Goal: Book appointment/travel/reservation

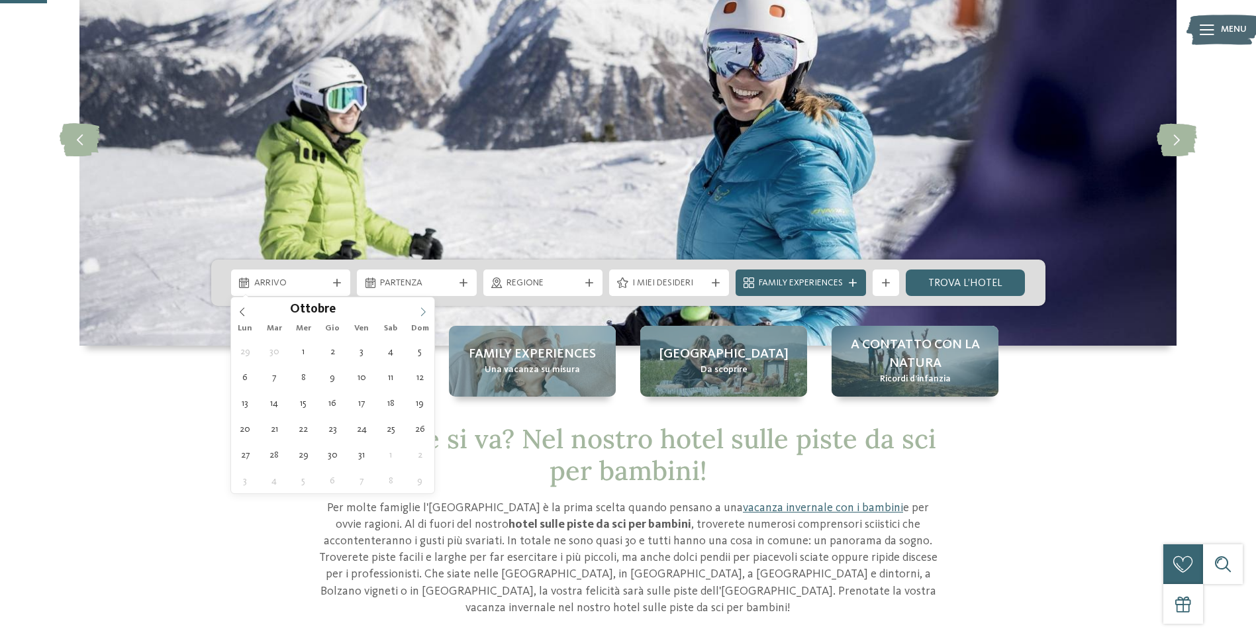
click at [421, 309] on icon at bounding box center [422, 311] width 9 height 9
click at [420, 309] on icon at bounding box center [422, 311] width 9 height 9
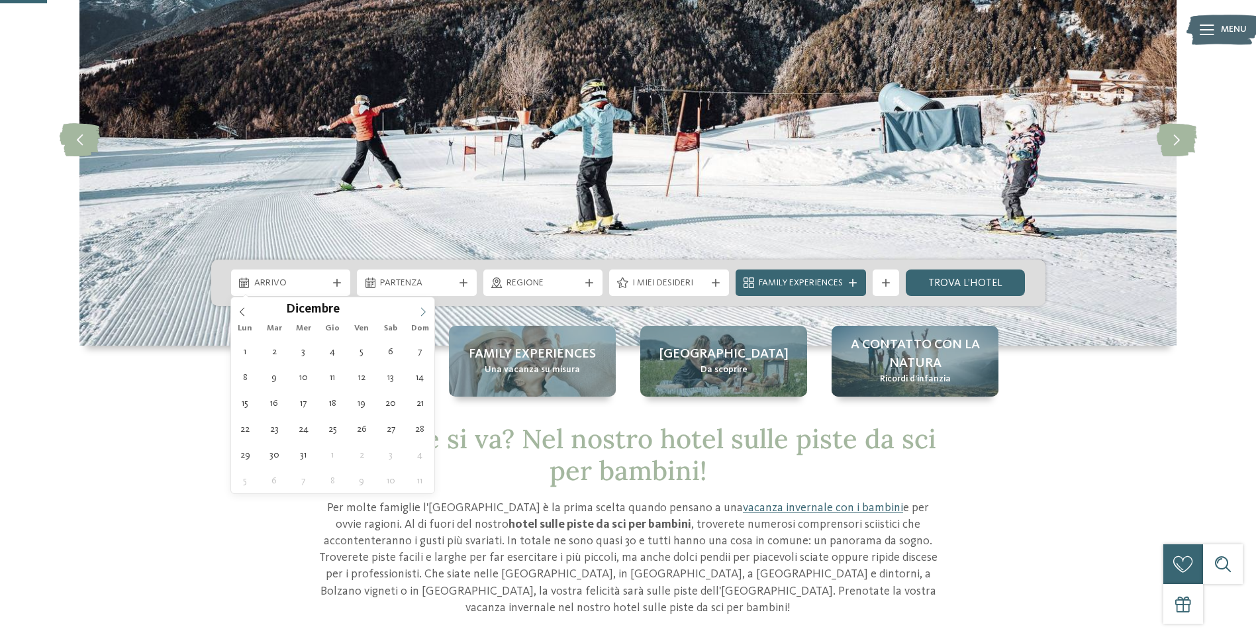
type input "****"
click at [420, 309] on icon at bounding box center [422, 311] width 9 height 9
type div "[DATE]"
type input "****"
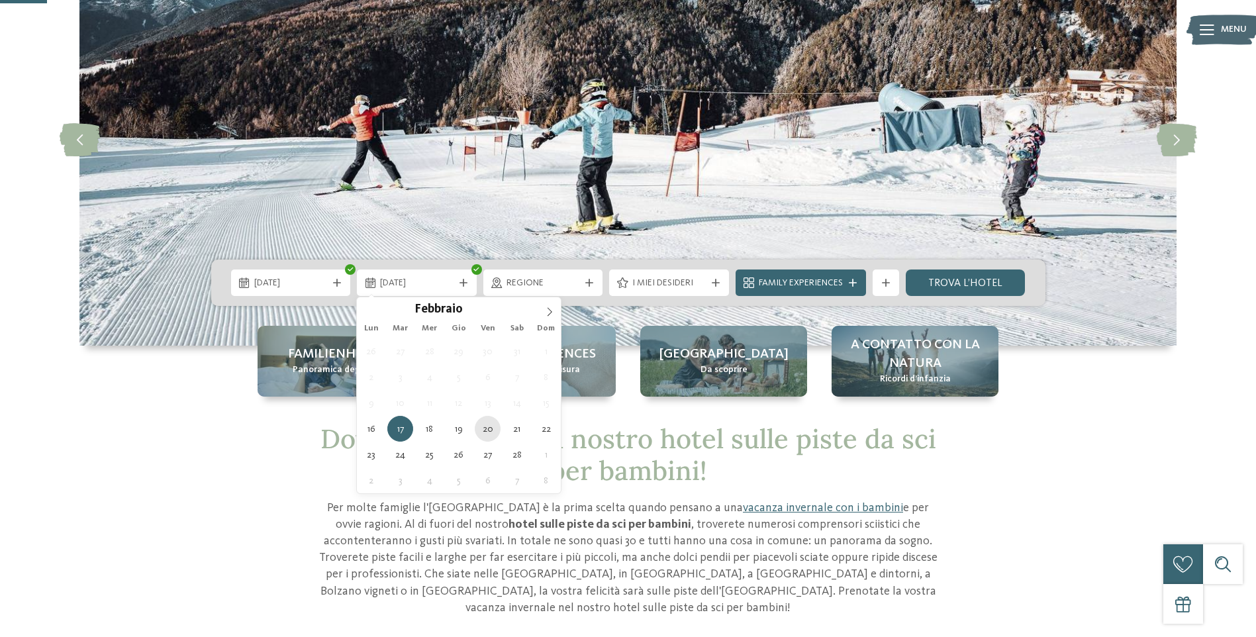
type div "[DATE]"
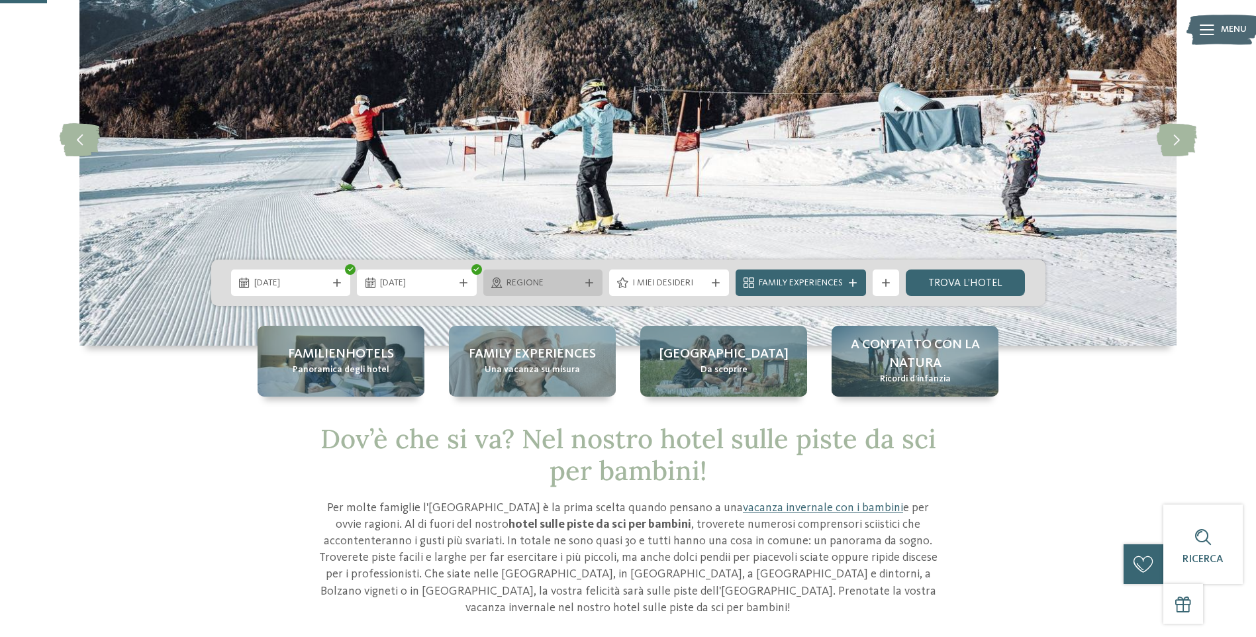
click at [564, 287] on span "Regione" at bounding box center [543, 283] width 73 height 13
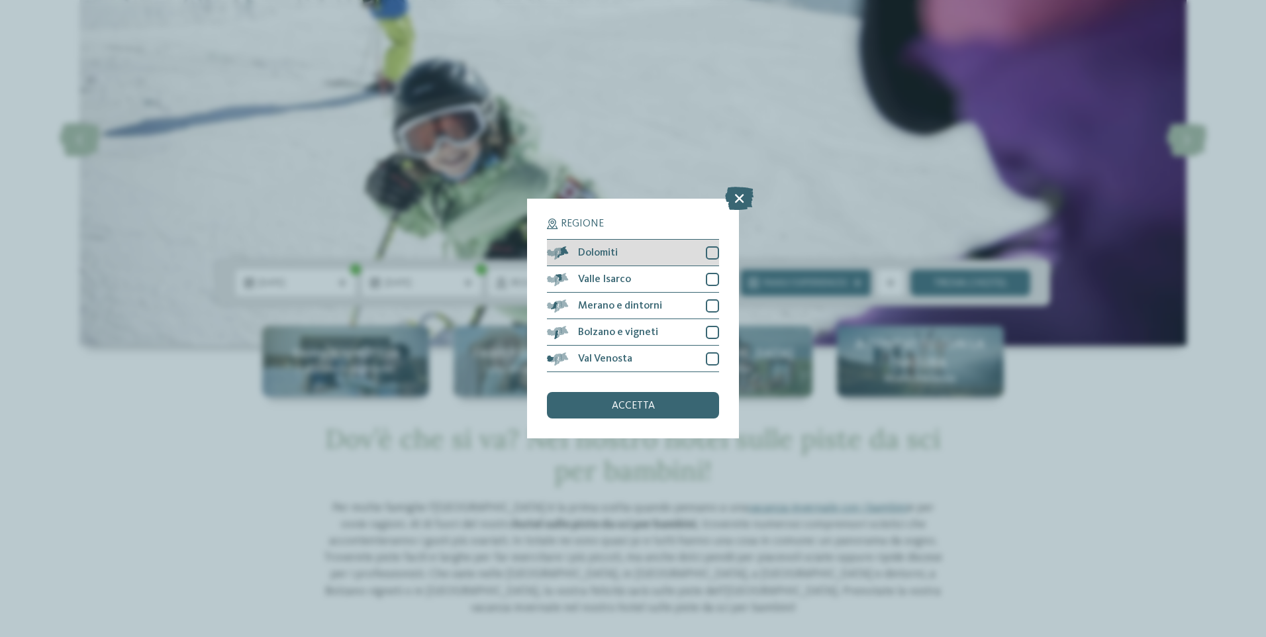
click at [712, 248] on div at bounding box center [712, 252] width 13 height 13
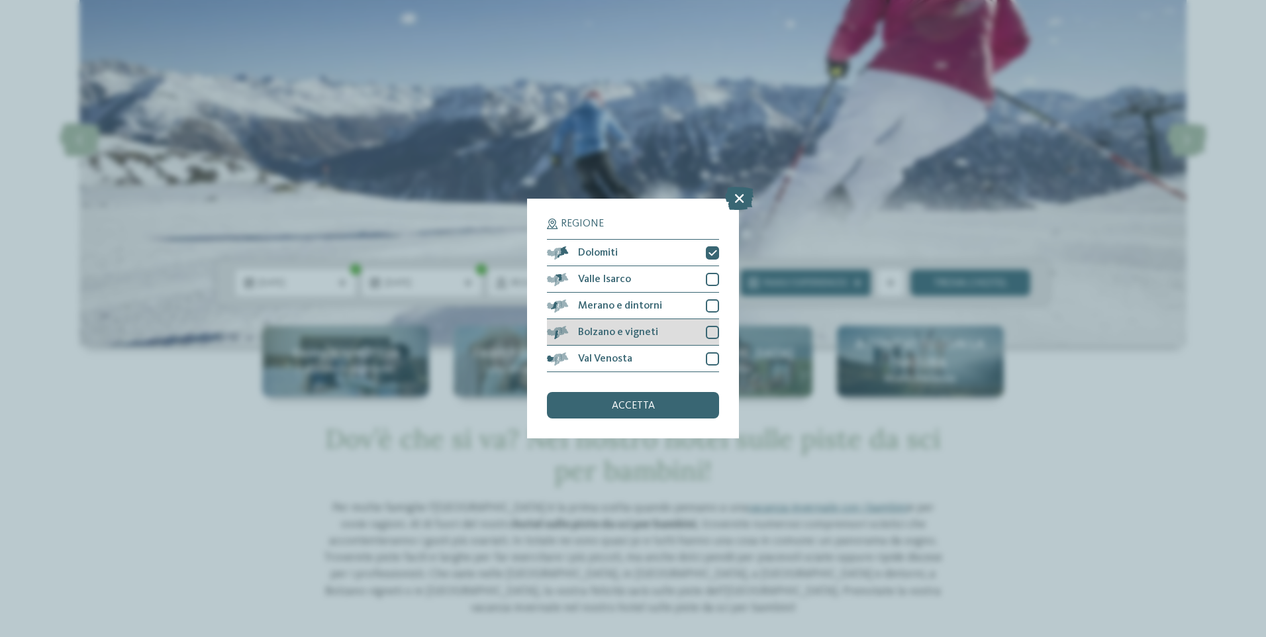
drag, startPoint x: 710, startPoint y: 305, endPoint x: 706, endPoint y: 327, distance: 22.2
click at [709, 306] on div at bounding box center [712, 305] width 13 height 13
drag, startPoint x: 709, startPoint y: 275, endPoint x: 626, endPoint y: 423, distance: 169.6
click at [709, 276] on div at bounding box center [712, 279] width 13 height 13
click at [630, 411] on div "accetta" at bounding box center [633, 405] width 172 height 26
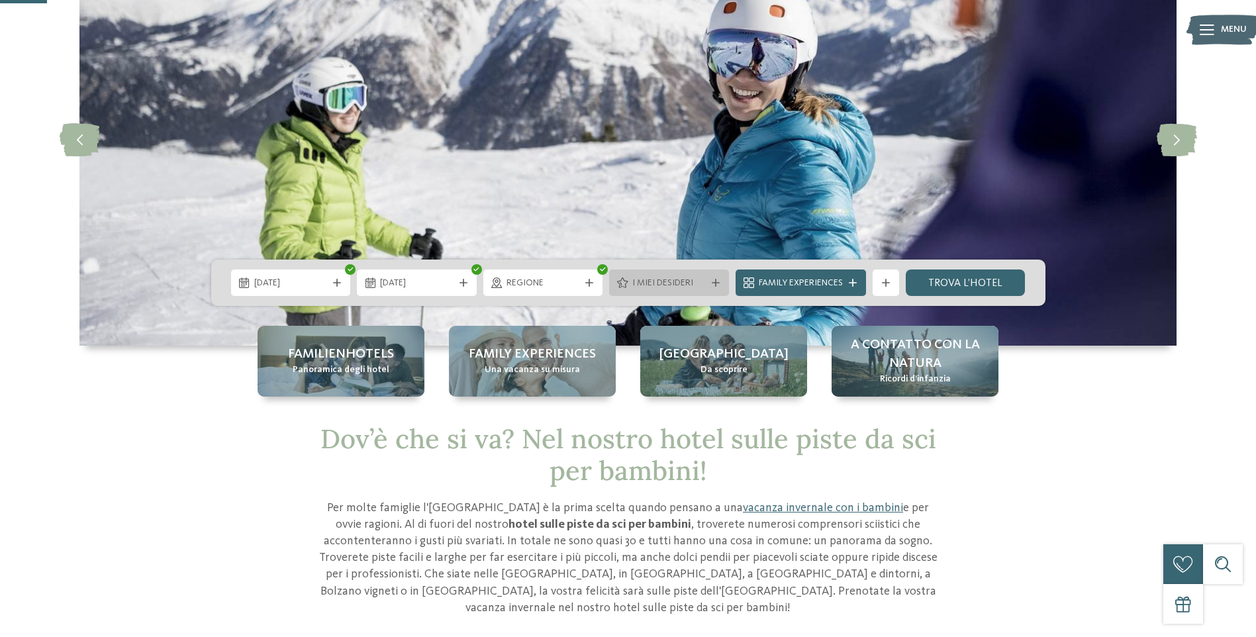
click at [661, 281] on span "I miei desideri" at bounding box center [668, 283] width 73 height 13
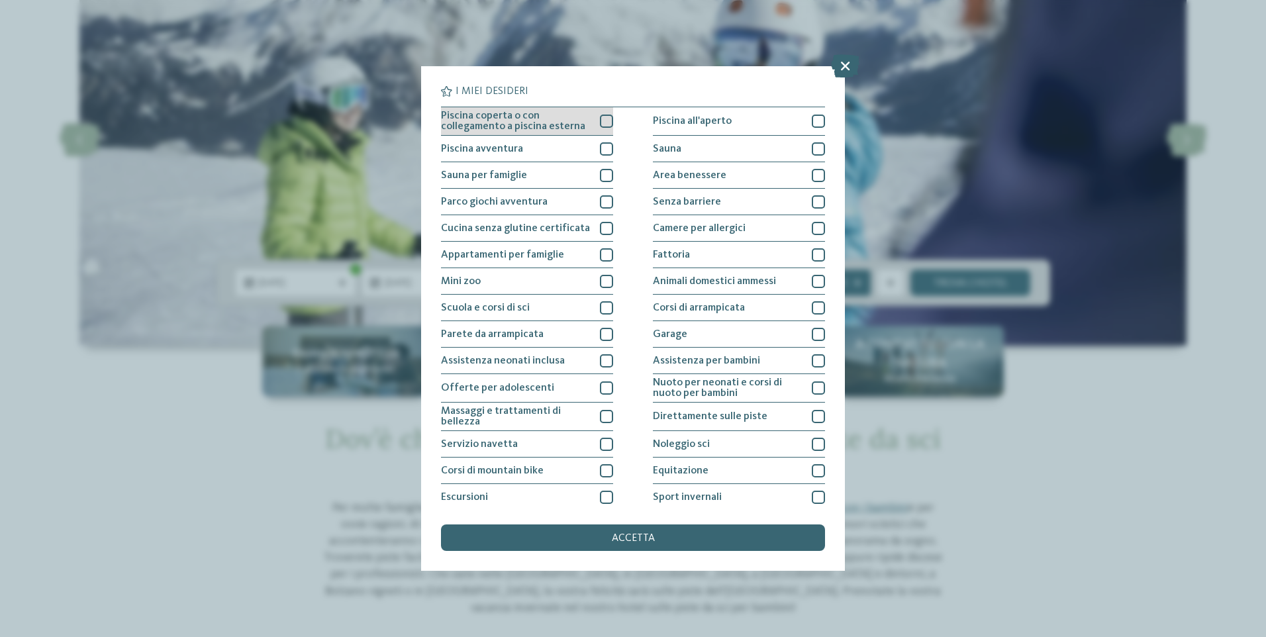
click at [600, 119] on div at bounding box center [606, 121] width 13 height 13
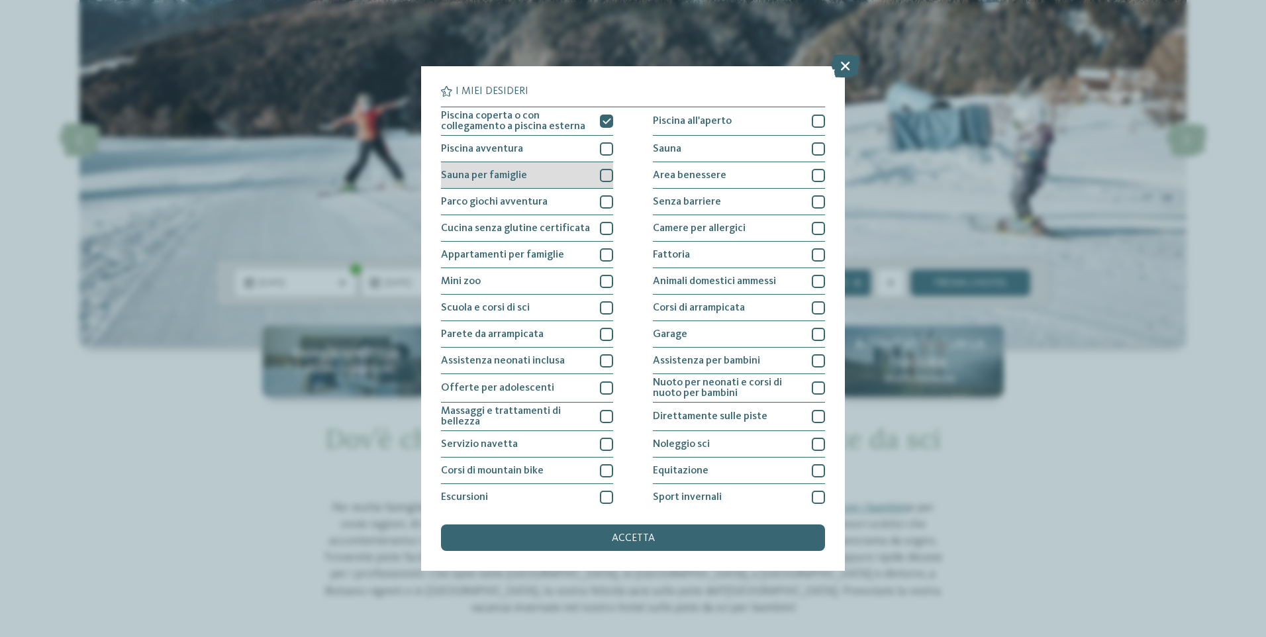
click at [606, 173] on div at bounding box center [606, 175] width 13 height 13
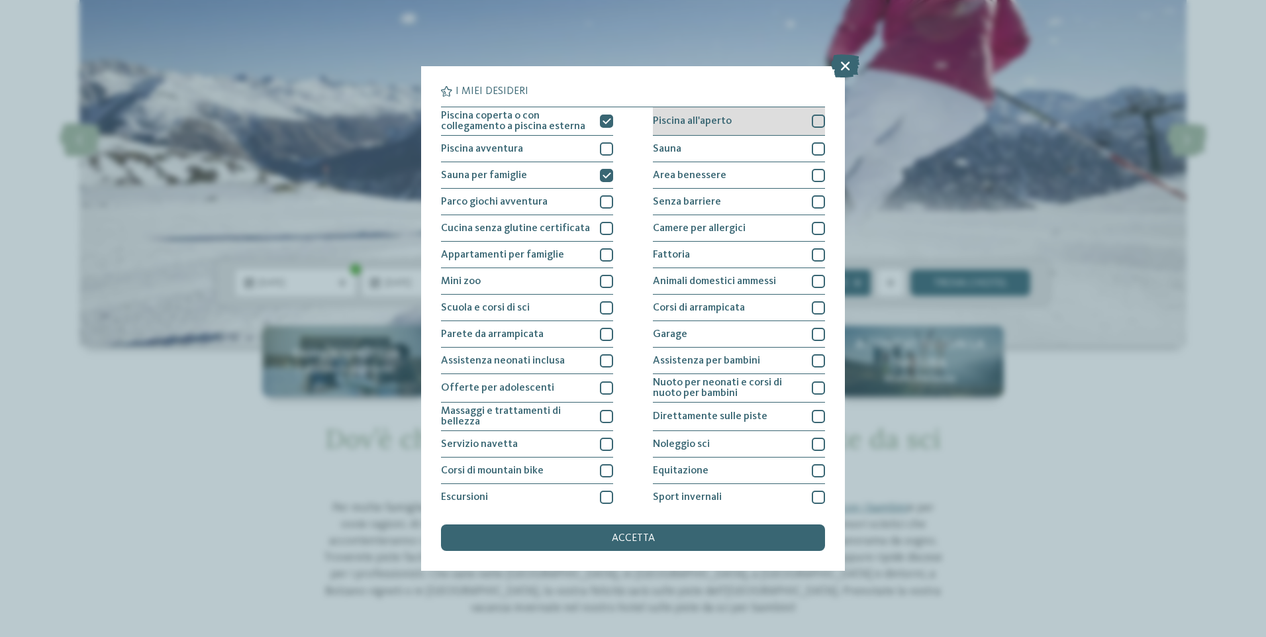
click at [805, 124] on div "Piscina all'aperto" at bounding box center [739, 121] width 172 height 28
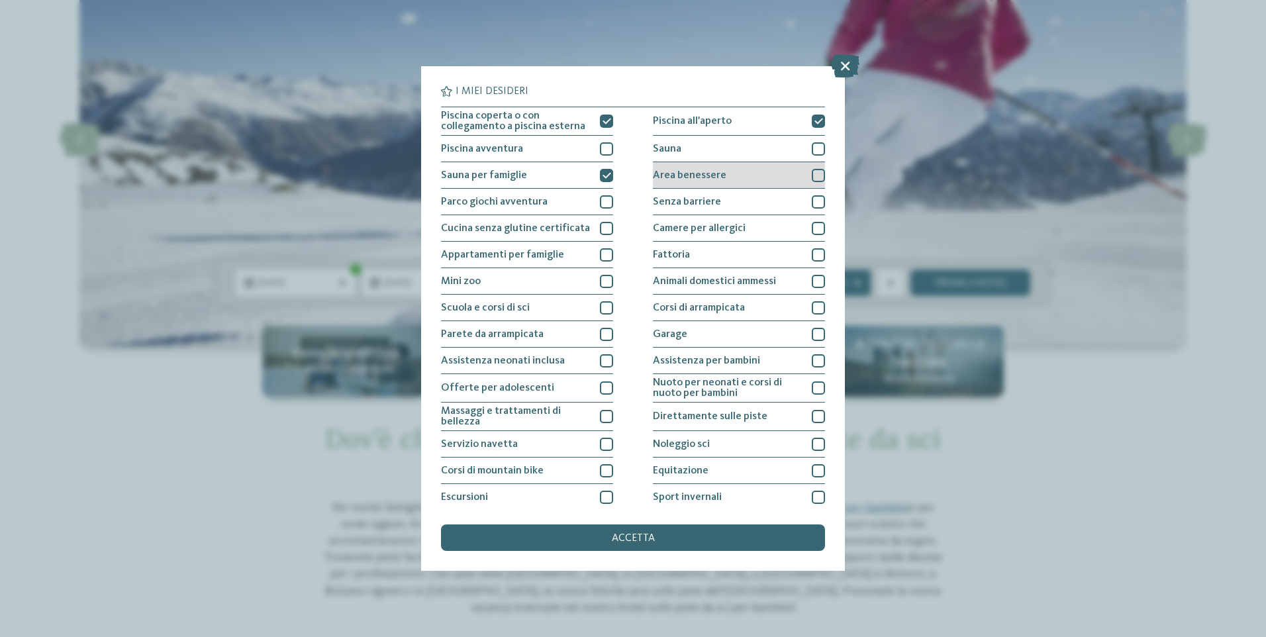
drag, startPoint x: 809, startPoint y: 175, endPoint x: 804, endPoint y: 183, distance: 9.0
click at [812, 176] on div at bounding box center [818, 175] width 13 height 13
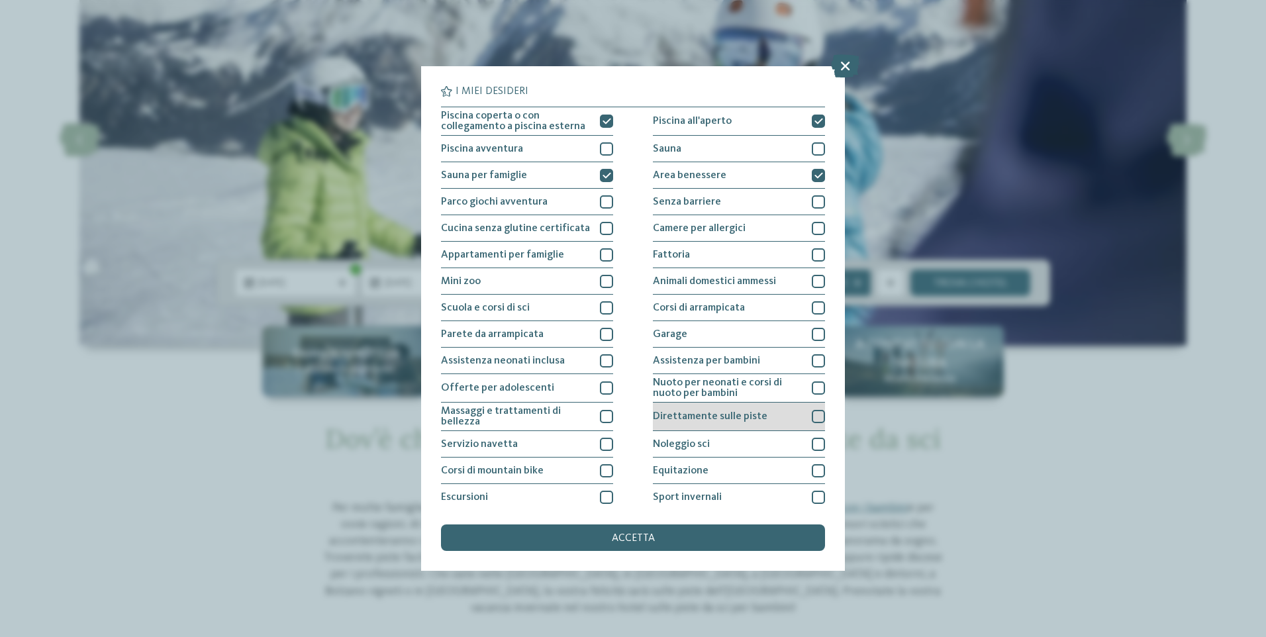
click at [812, 413] on div at bounding box center [818, 416] width 13 height 13
click at [651, 536] on span "accetta" at bounding box center [633, 538] width 43 height 11
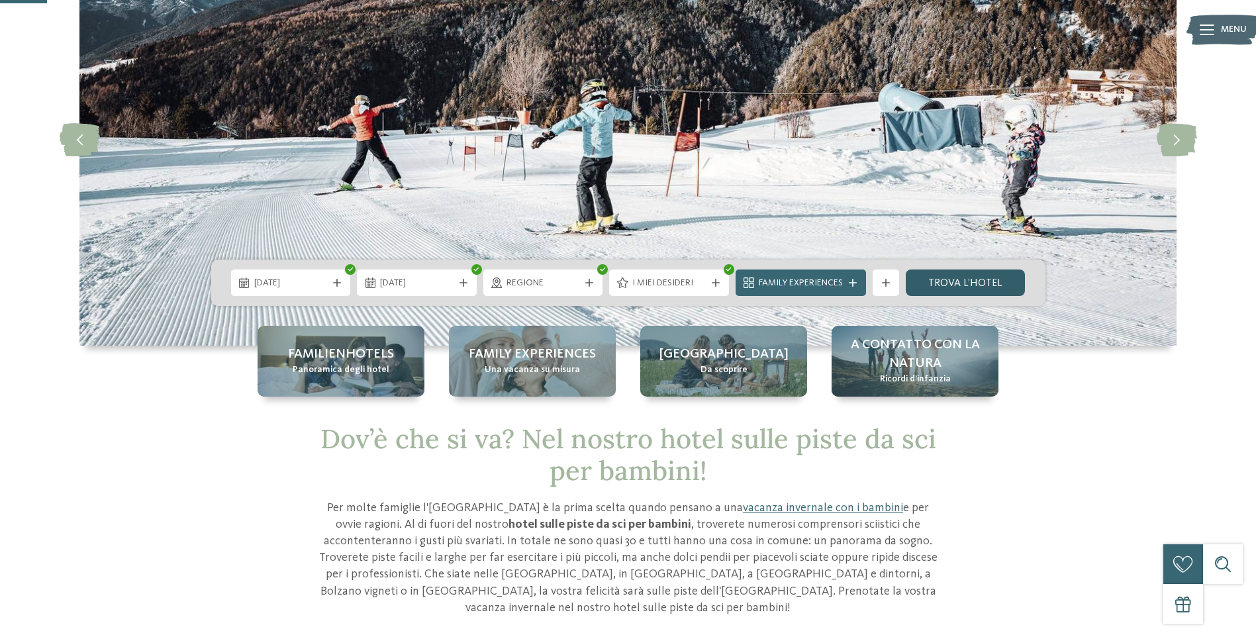
click at [936, 281] on link "trova l’hotel" at bounding box center [966, 282] width 120 height 26
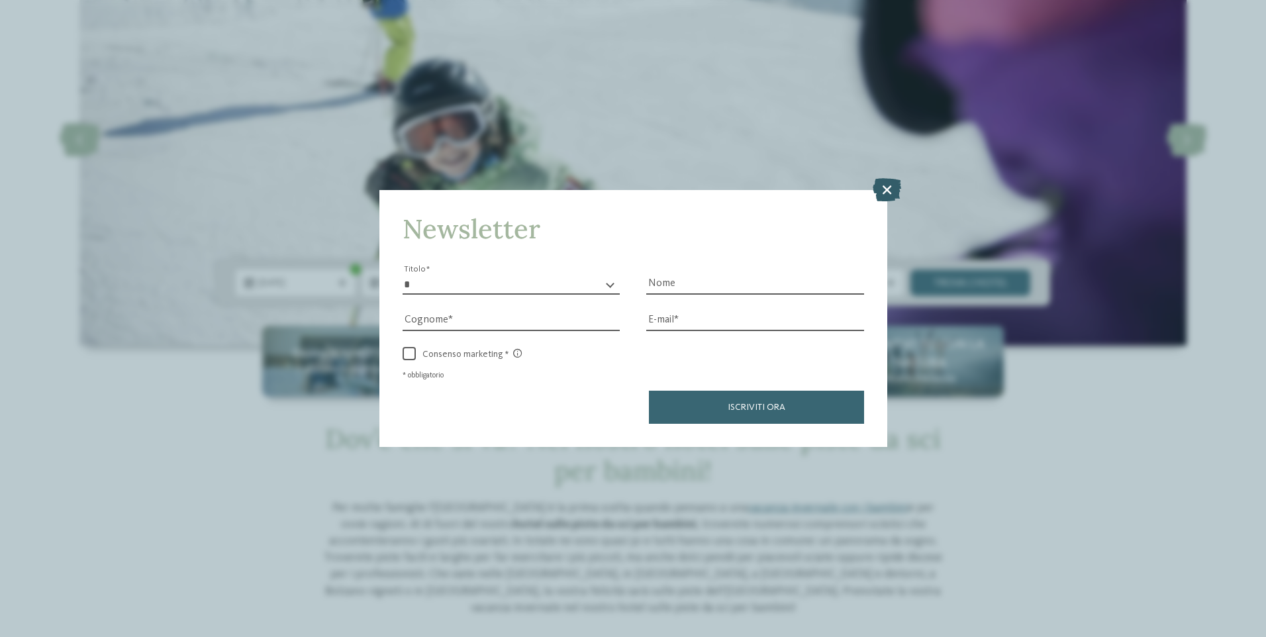
click at [889, 191] on icon at bounding box center [887, 188] width 28 height 23
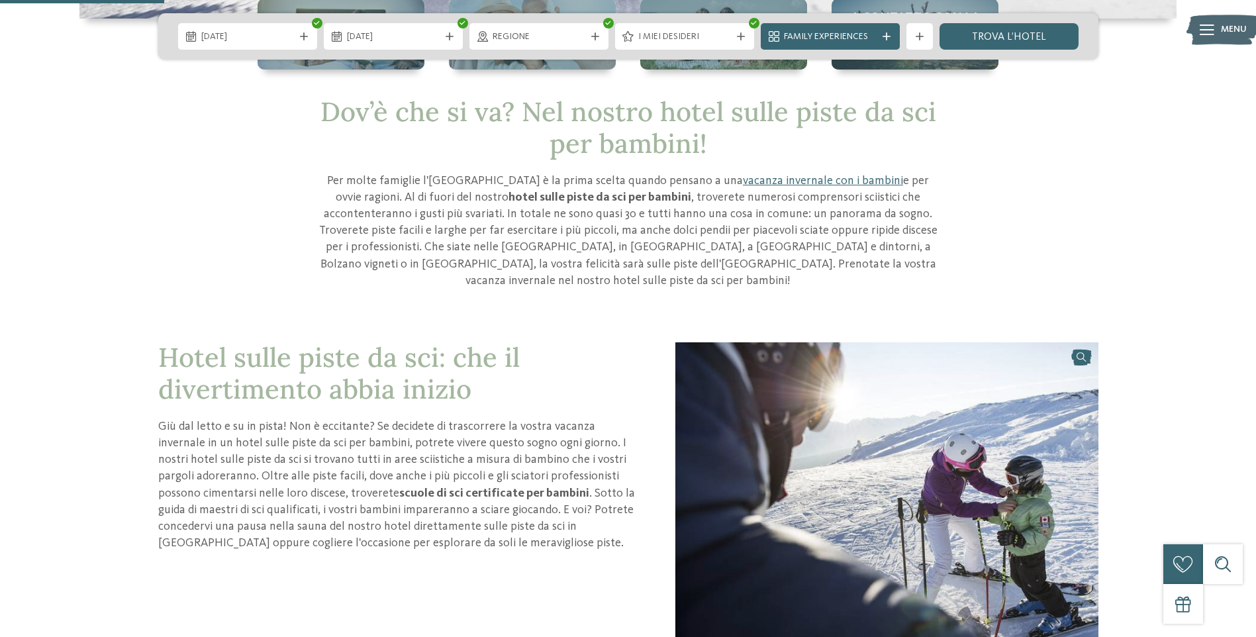
scroll to position [331, 0]
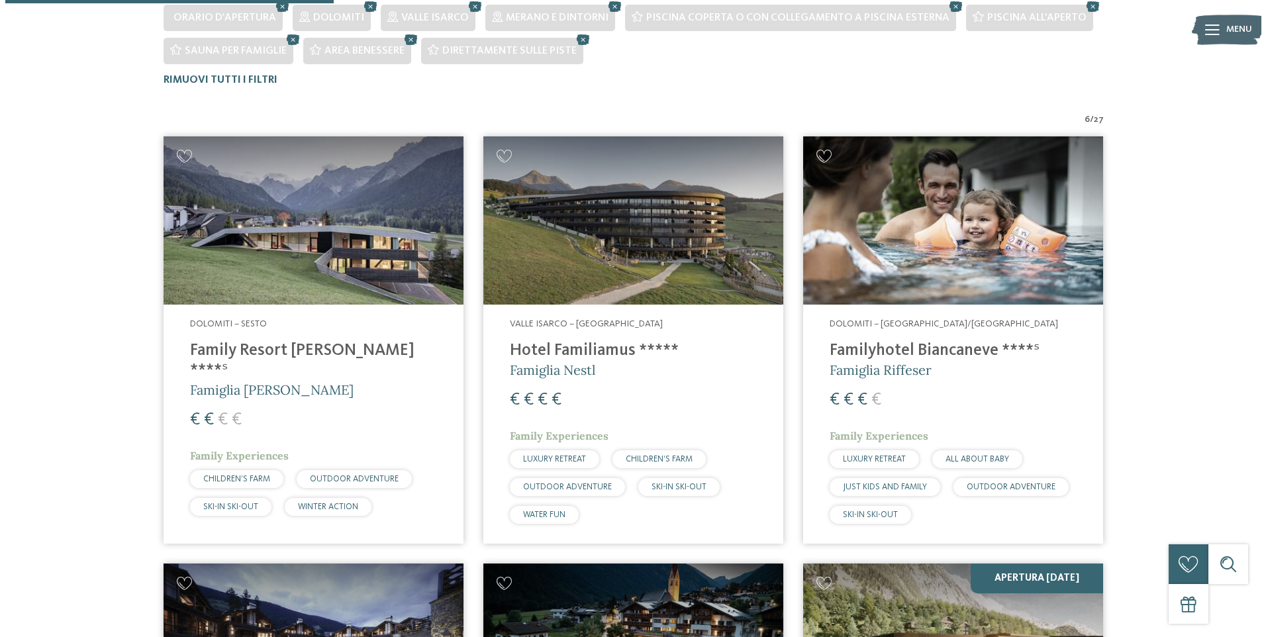
scroll to position [397, 0]
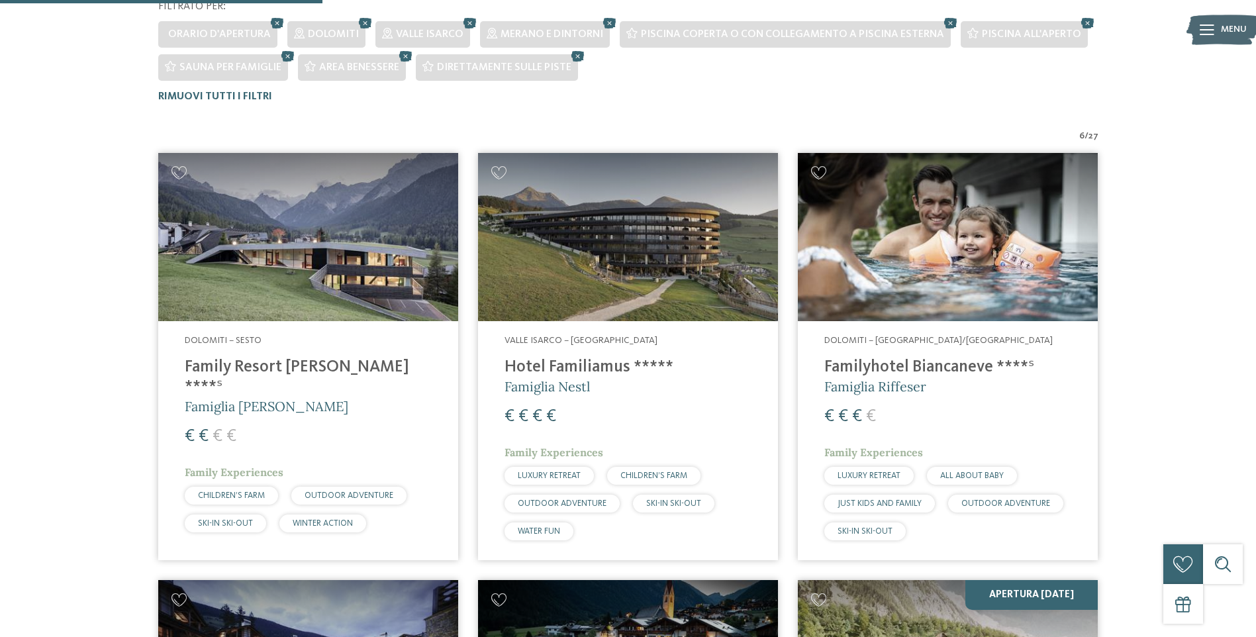
click at [605, 364] on h4 "Hotel Familiamus *****" at bounding box center [628, 368] width 247 height 20
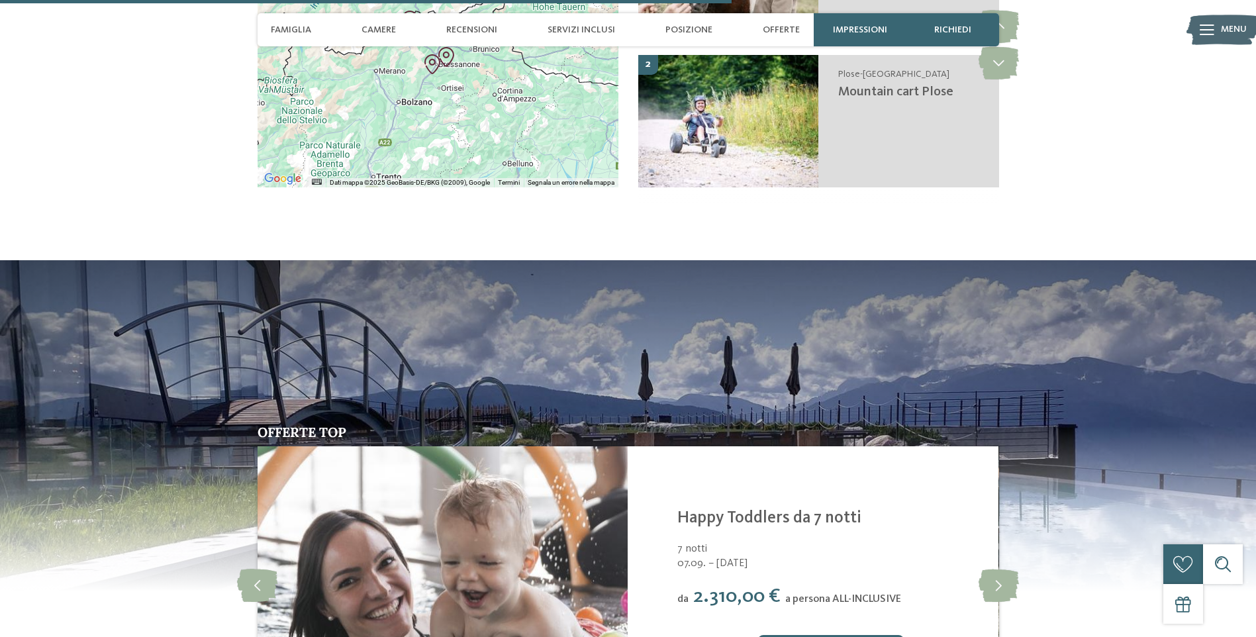
scroll to position [3112, 0]
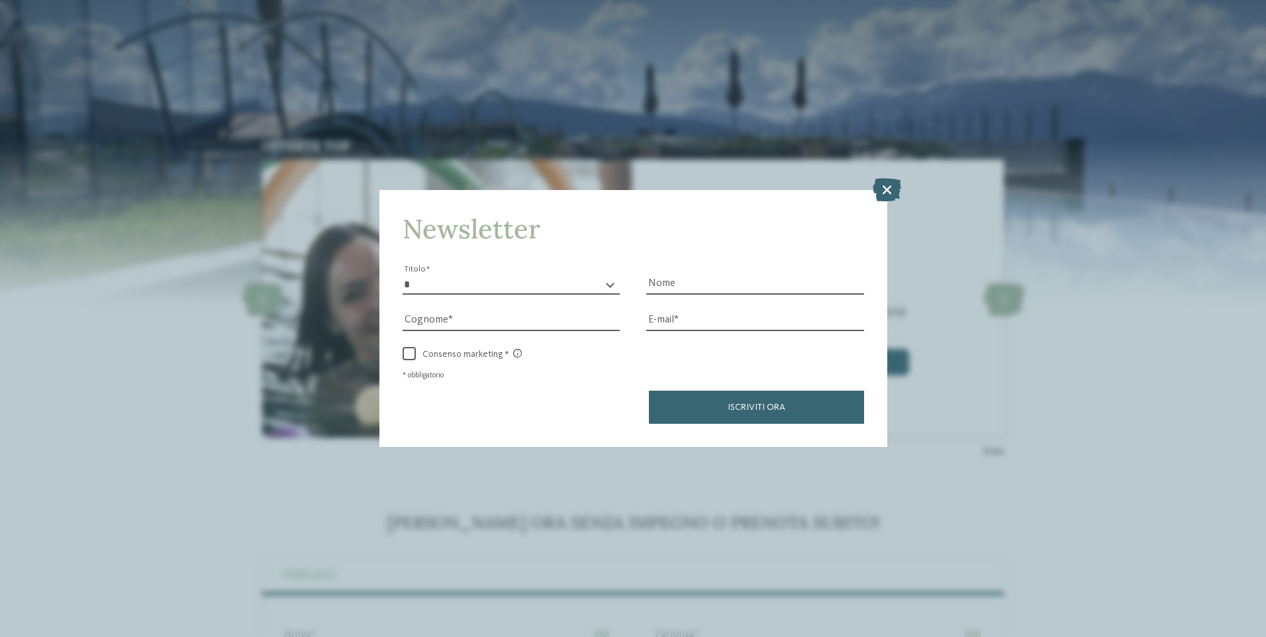
drag, startPoint x: 886, startPoint y: 190, endPoint x: 845, endPoint y: 206, distance: 44.0
click at [883, 191] on icon at bounding box center [887, 188] width 28 height 23
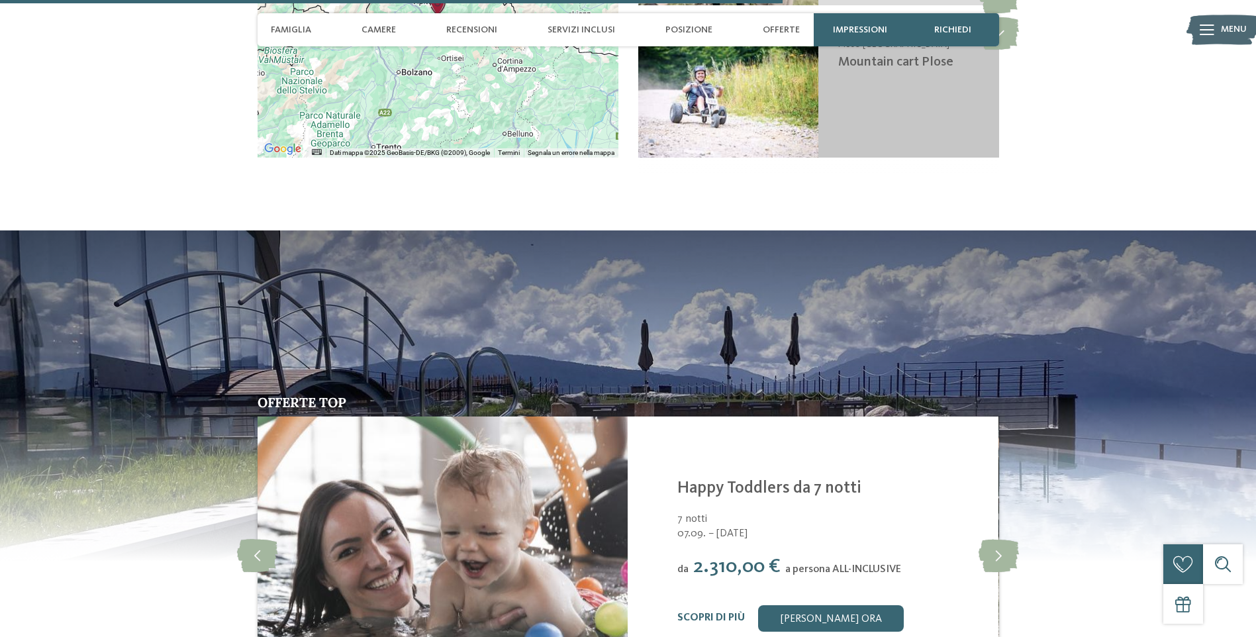
scroll to position [2847, 0]
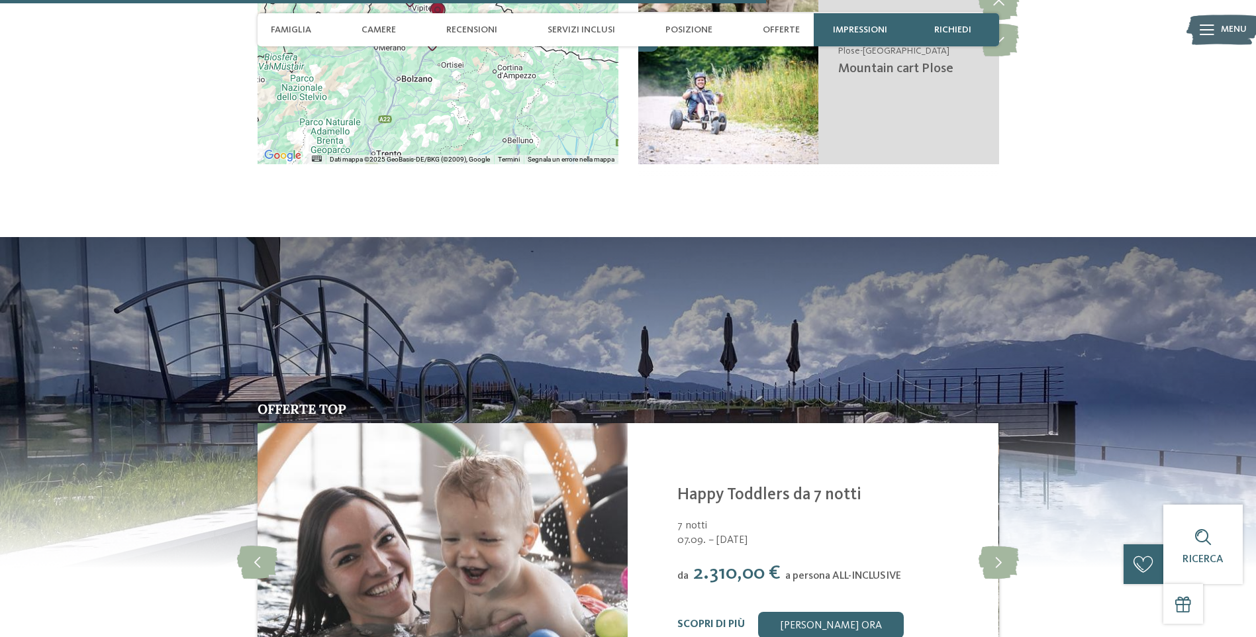
click at [1204, 29] on icon at bounding box center [1207, 29] width 15 height 11
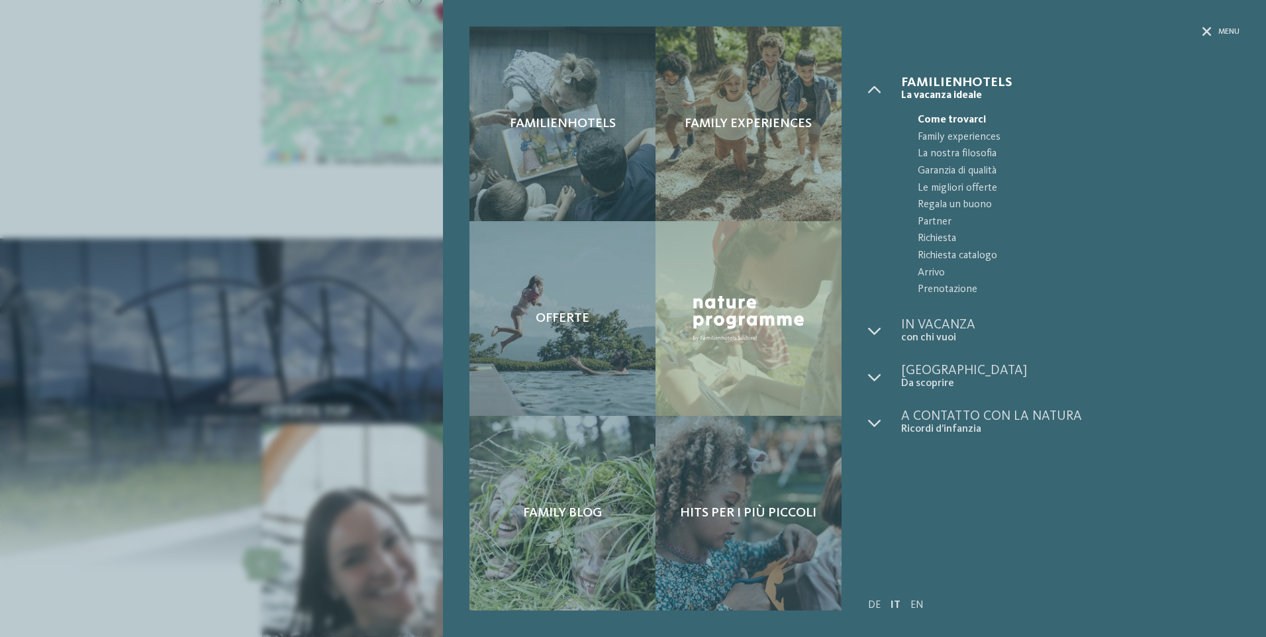
click at [317, 99] on div "Familienhotels Family experiences Offerte" at bounding box center [633, 318] width 1266 height 637
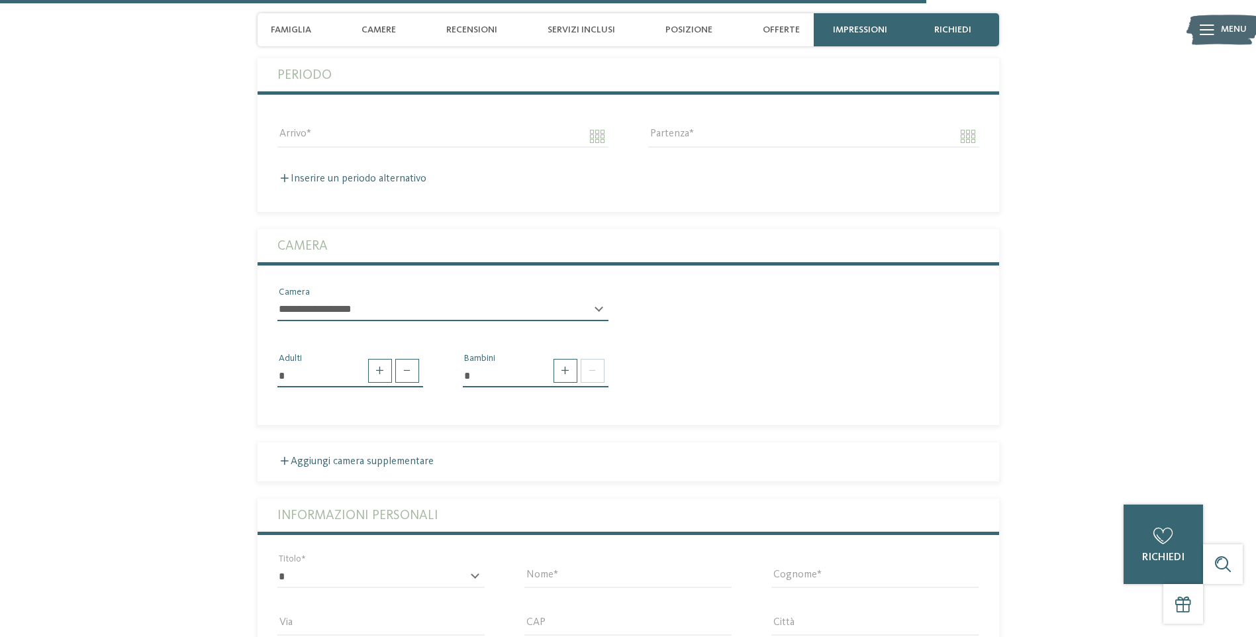
scroll to position [3708, 0]
